Goal: Book appointment/travel/reservation

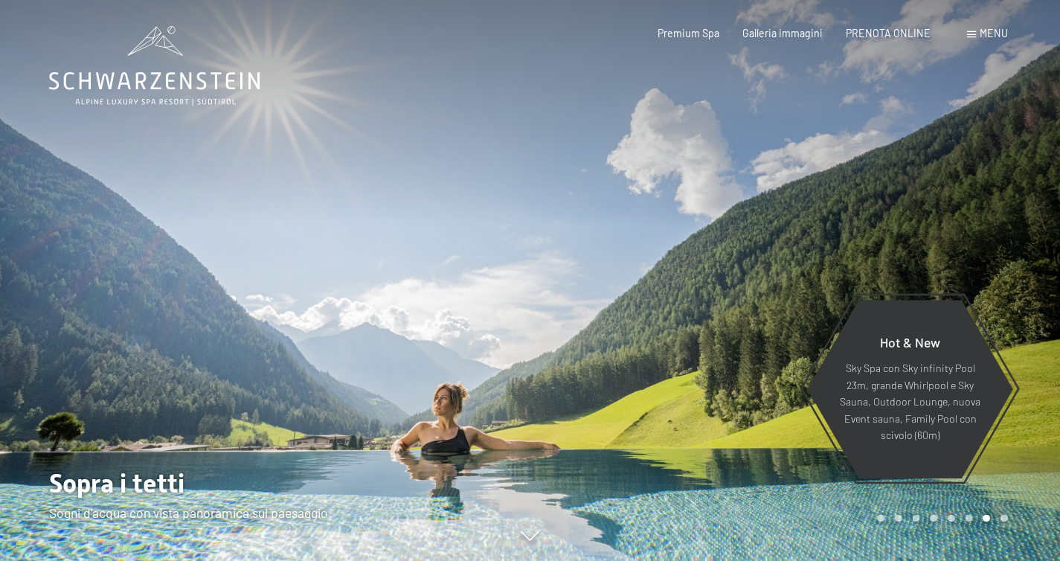
click at [970, 36] on span at bounding box center [971, 34] width 9 height 7
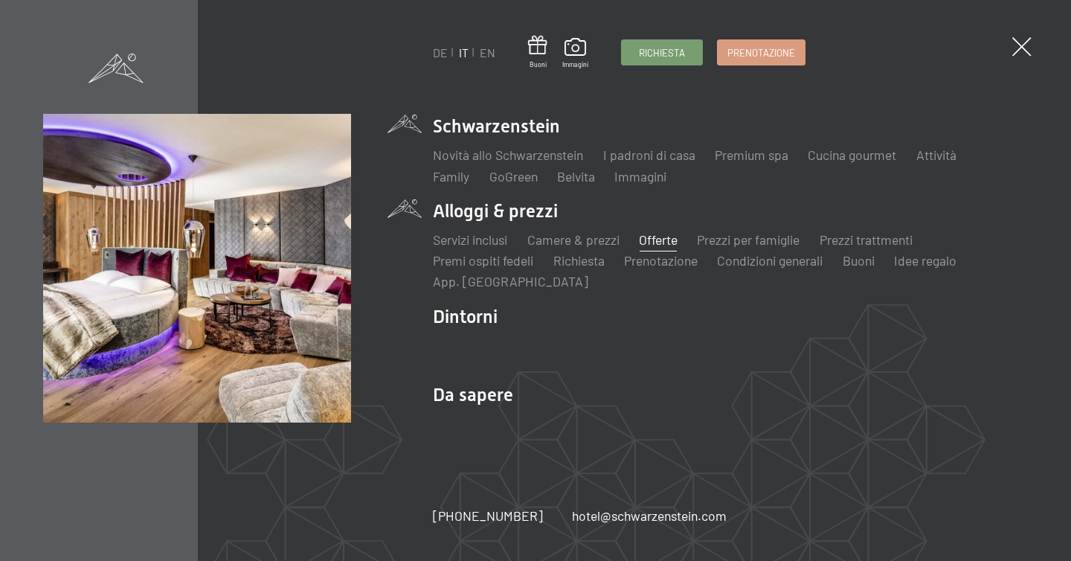
click at [658, 238] on link "Offerte" at bounding box center [658, 239] width 39 height 16
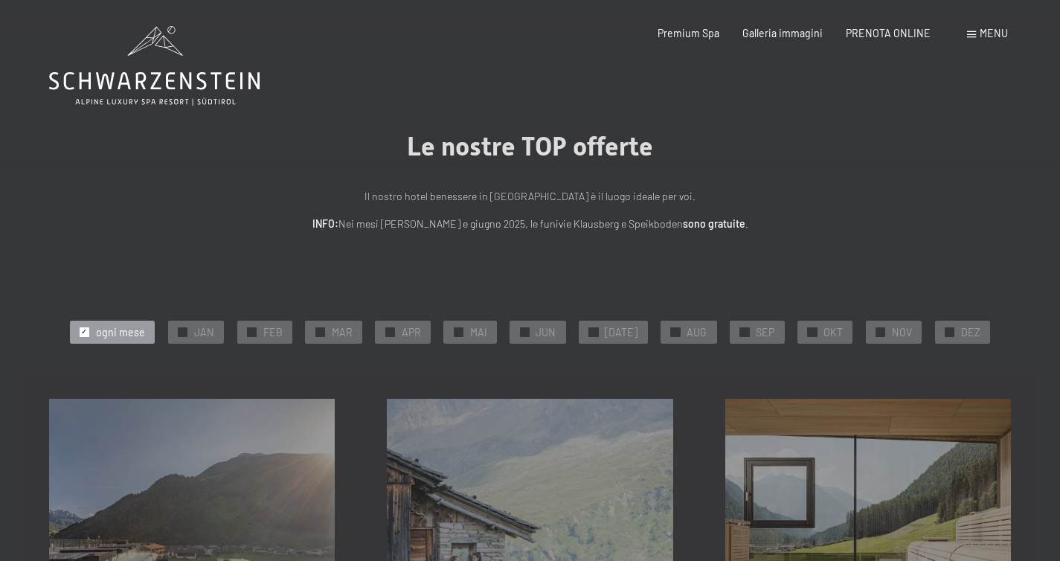
click at [984, 37] on span "Menu" at bounding box center [994, 33] width 28 height 13
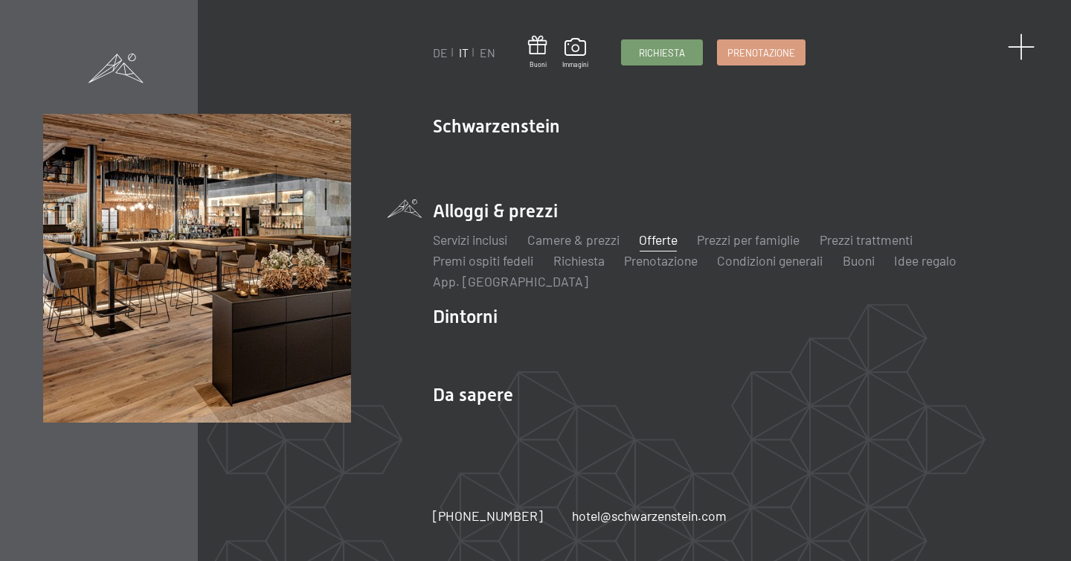
click at [1021, 41] on span at bounding box center [1022, 47] width 28 height 28
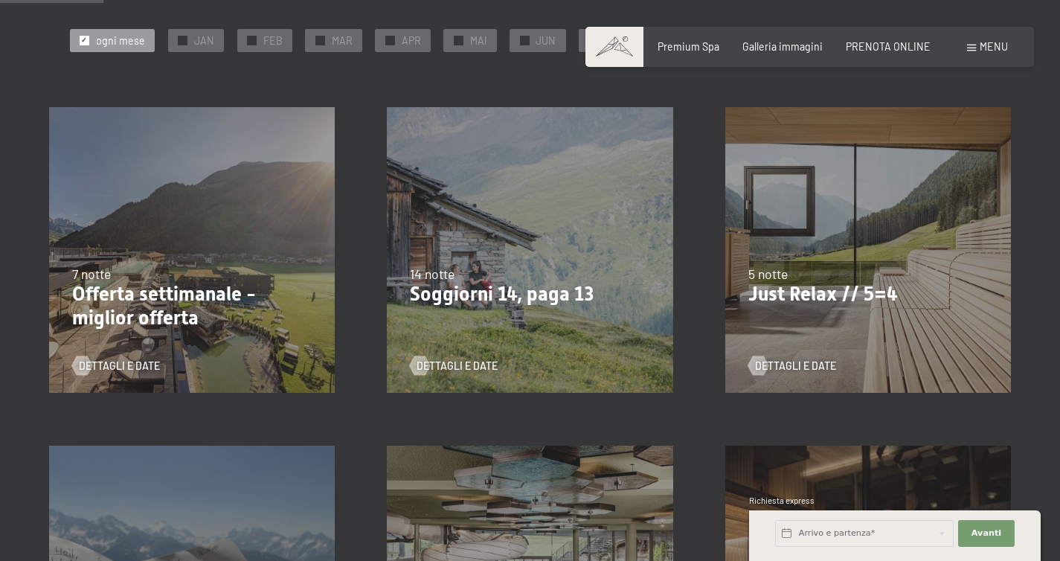
scroll to position [309, 0]
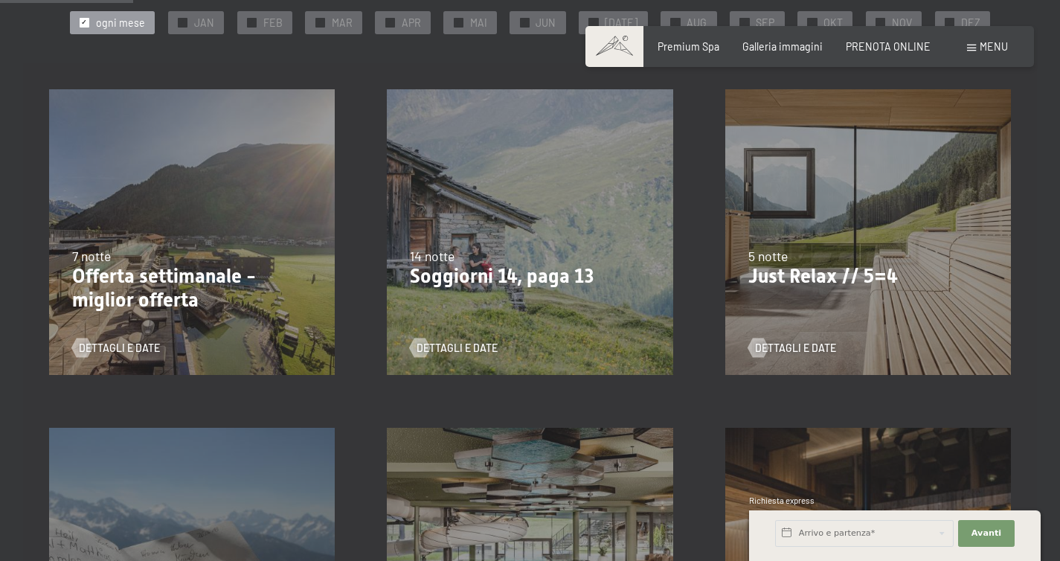
click at [798, 280] on p "Just Relax // 5=4" at bounding box center [868, 277] width 240 height 24
click at [801, 350] on span "Dettagli e Date" at bounding box center [810, 348] width 81 height 15
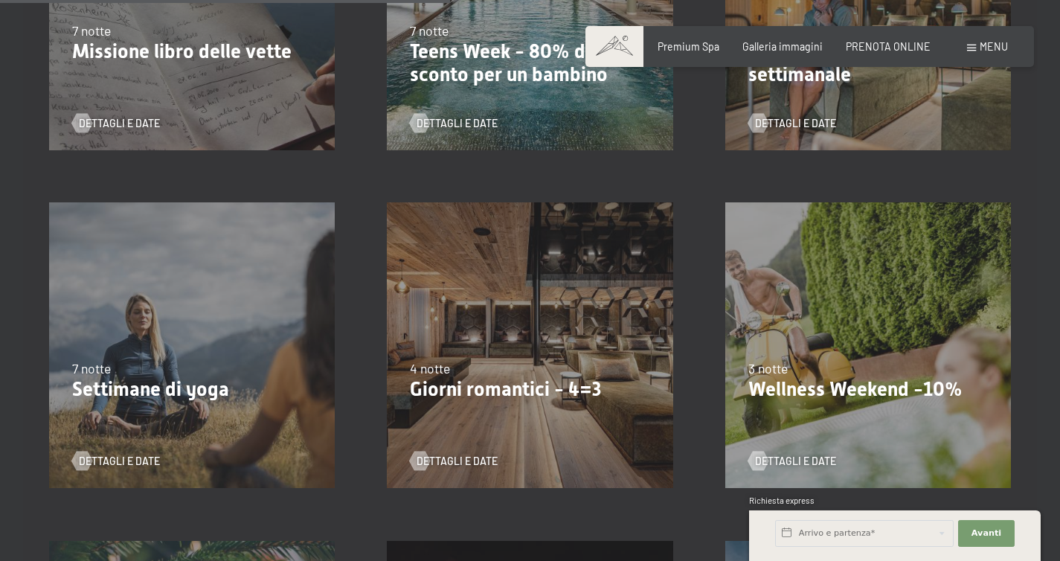
scroll to position [1043, 0]
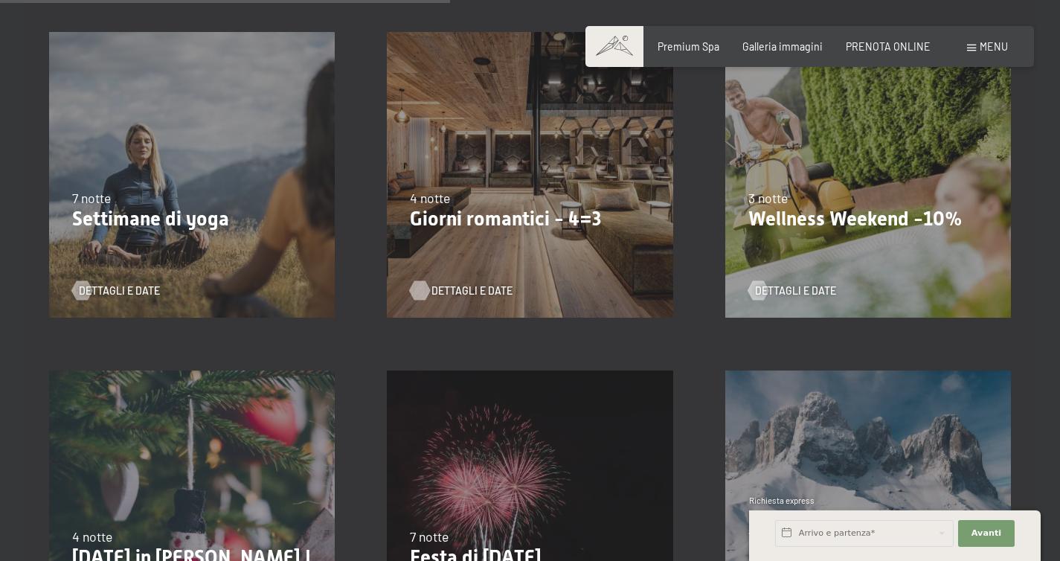
click at [477, 288] on span "Dettagli e Date" at bounding box center [471, 290] width 81 height 15
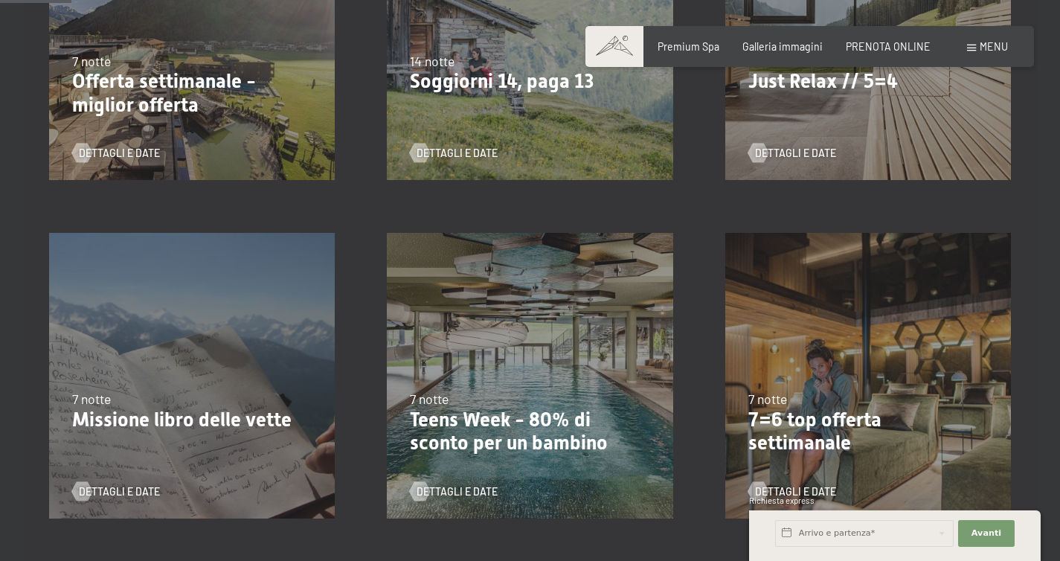
scroll to position [0, 0]
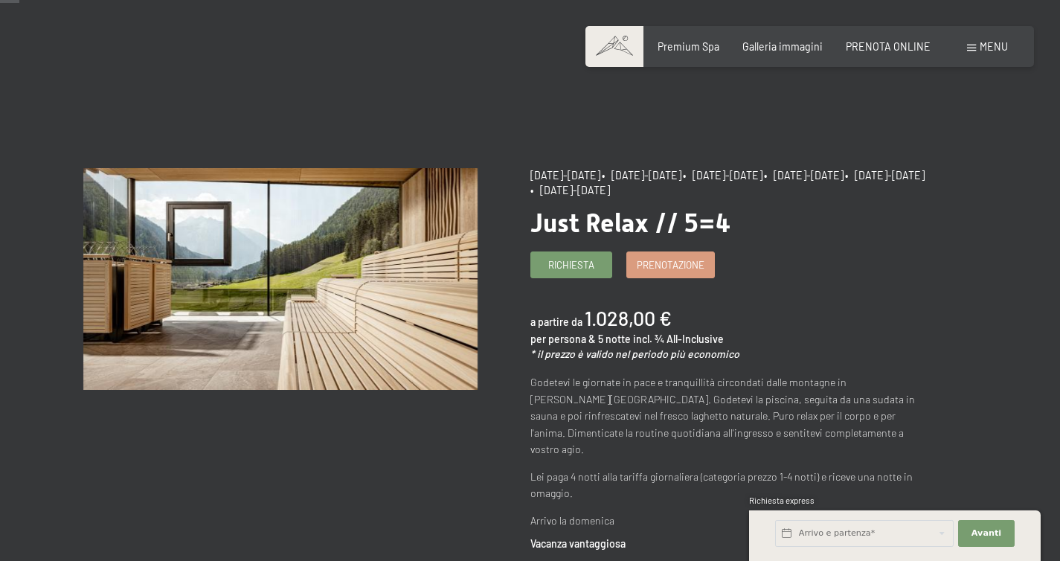
scroll to position [29, 0]
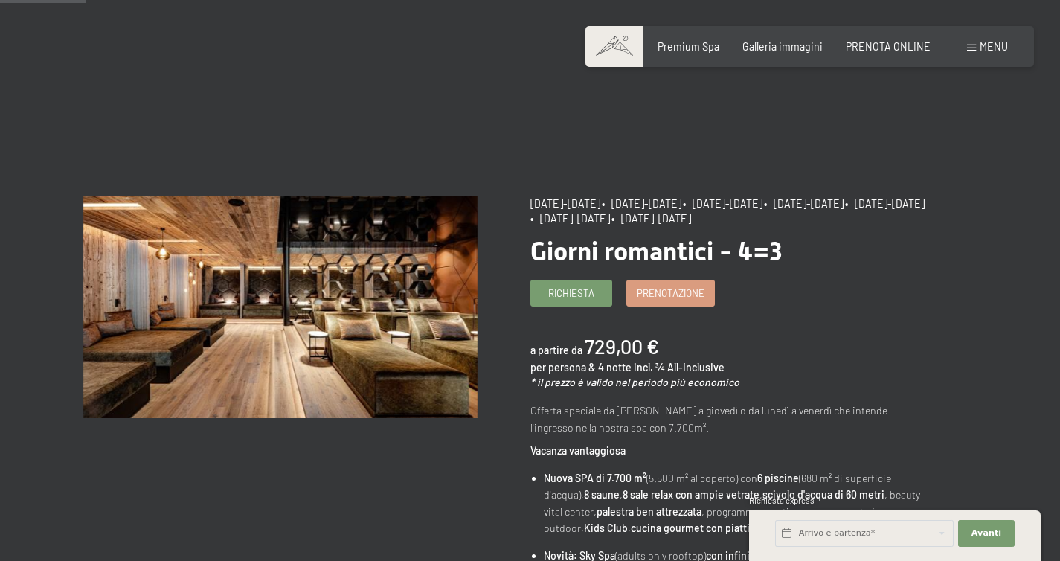
scroll to position [126, 0]
